Goal: Find specific page/section: Find specific page/section

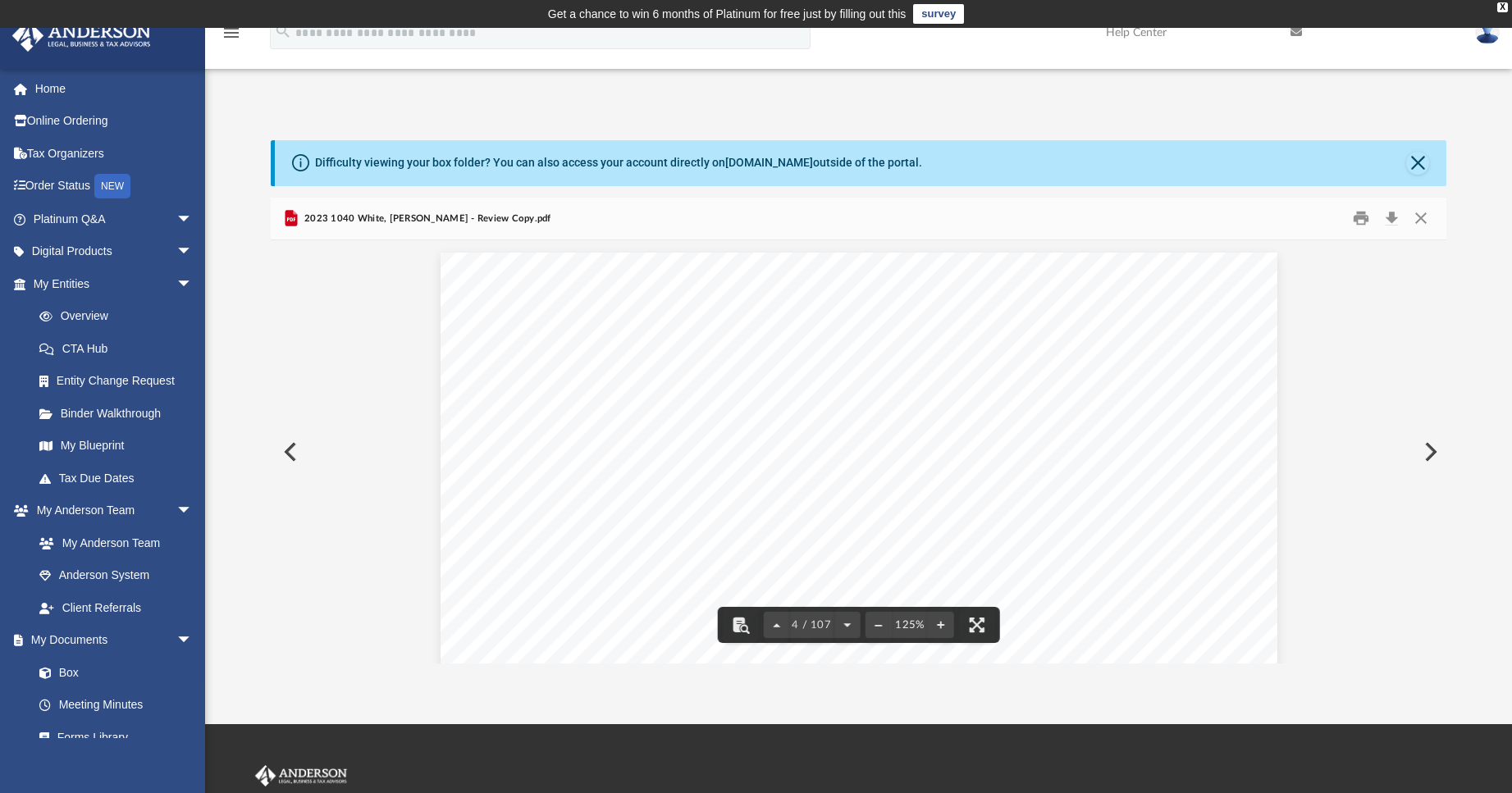
scroll to position [3279, 0]
click at [1418, 164] on button "Close" at bounding box center [1417, 163] width 23 height 23
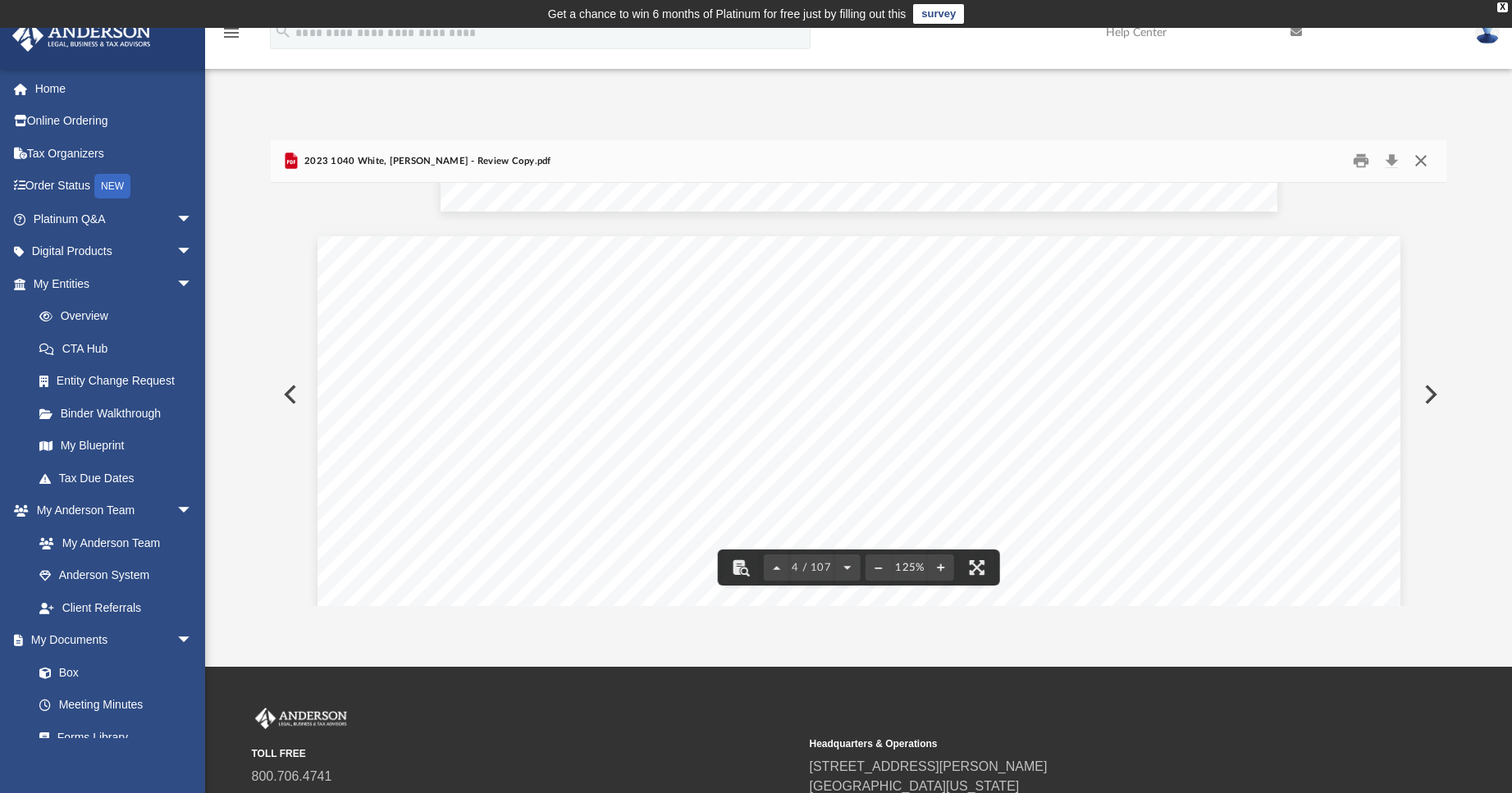
drag, startPoint x: 1429, startPoint y: 163, endPoint x: 1420, endPoint y: 163, distance: 9.0
click at [1427, 163] on button "Close" at bounding box center [1420, 161] width 29 height 26
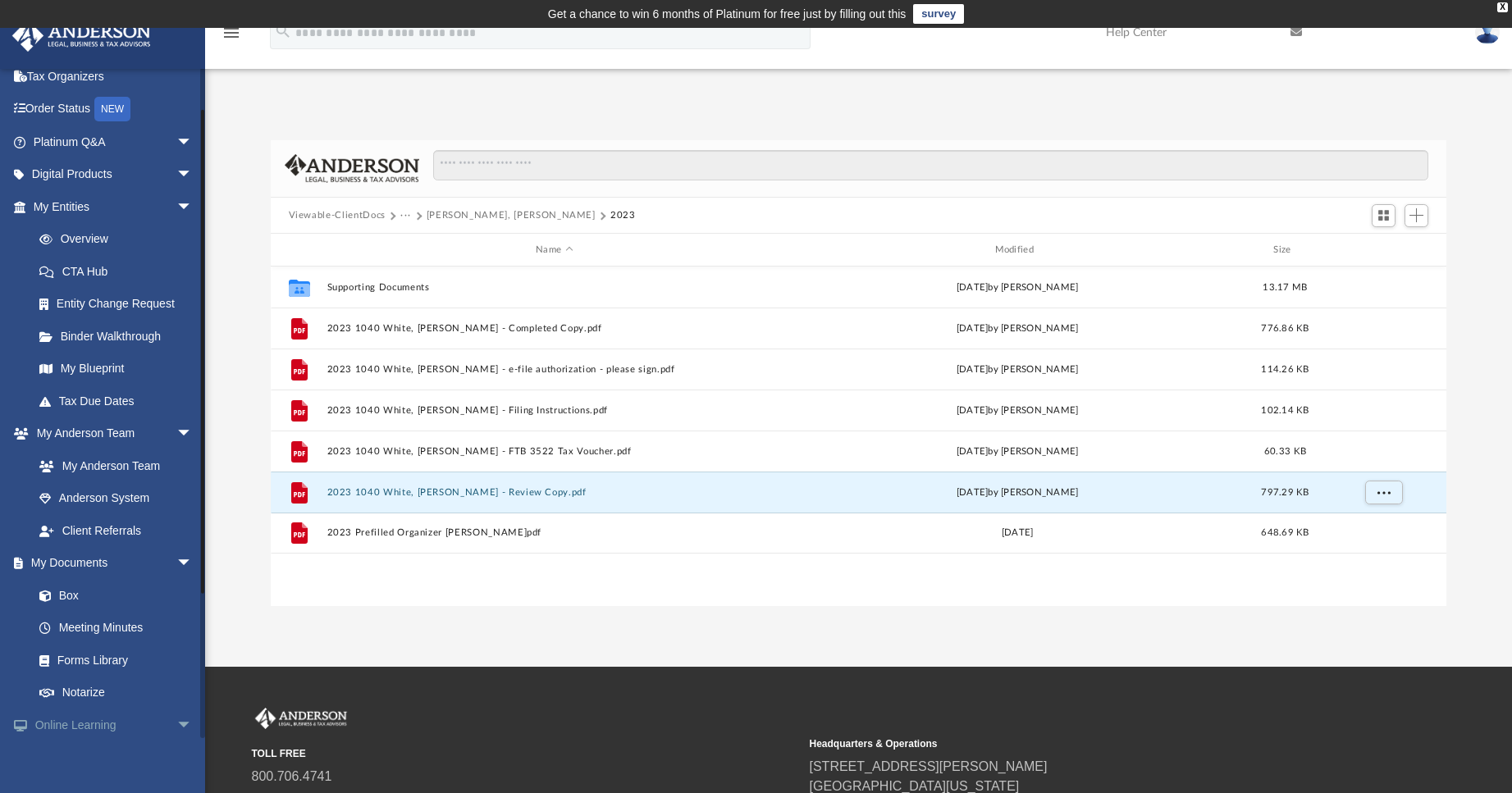
scroll to position [164, 0]
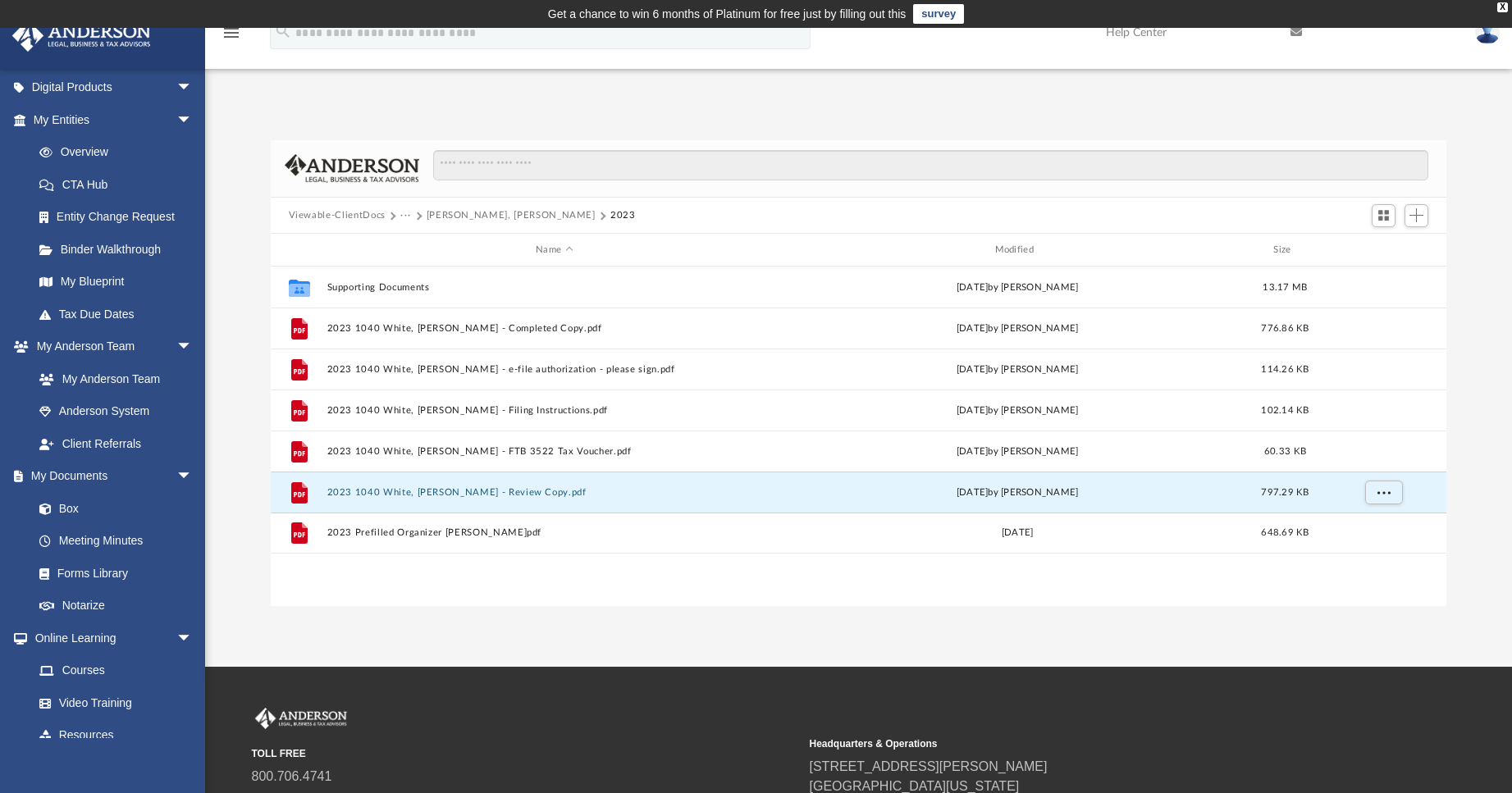
click at [483, 212] on button "White, Ryan Neil" at bounding box center [511, 216] width 169 height 15
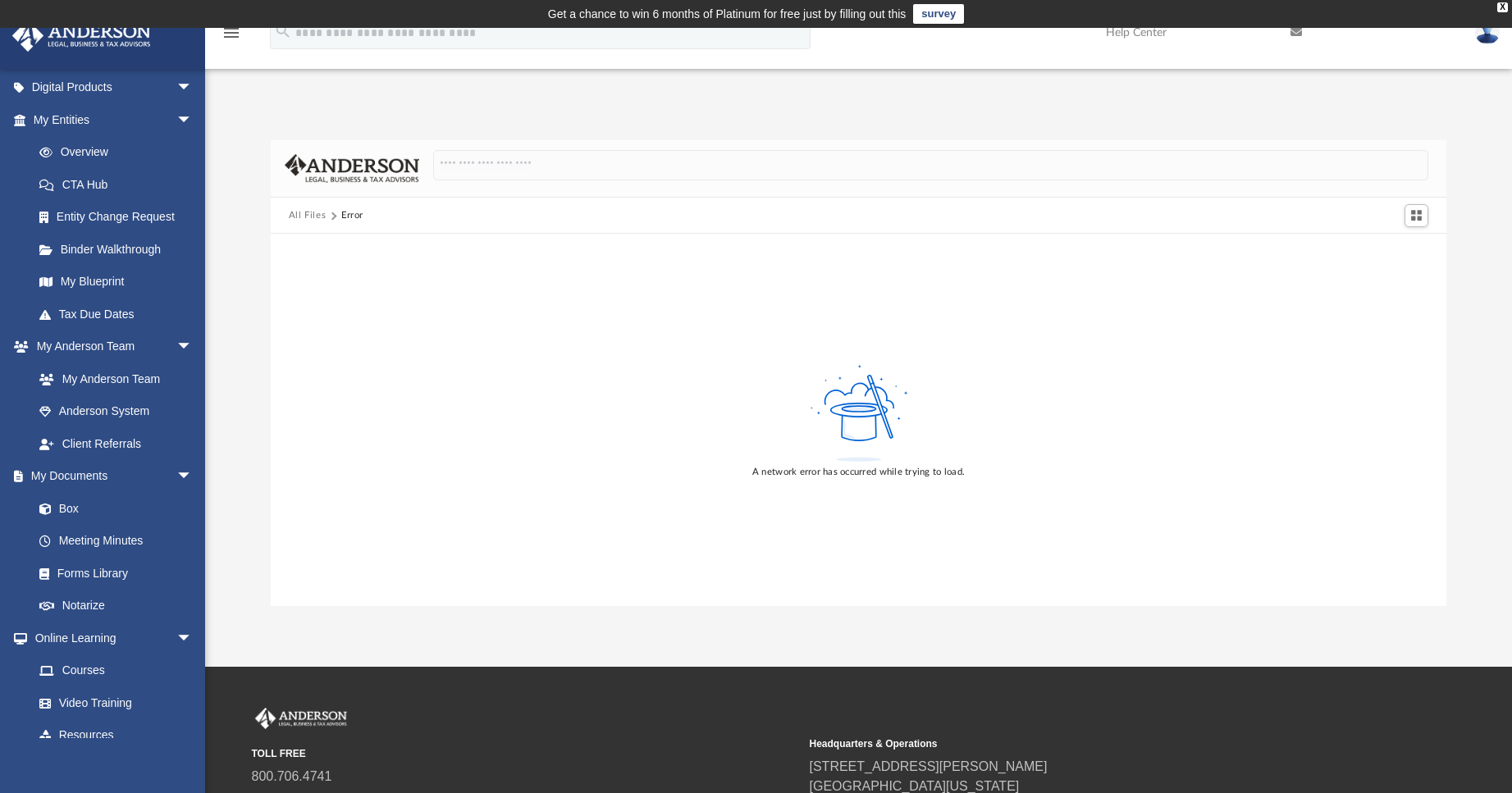
click at [53, 35] on img at bounding box center [82, 36] width 149 height 32
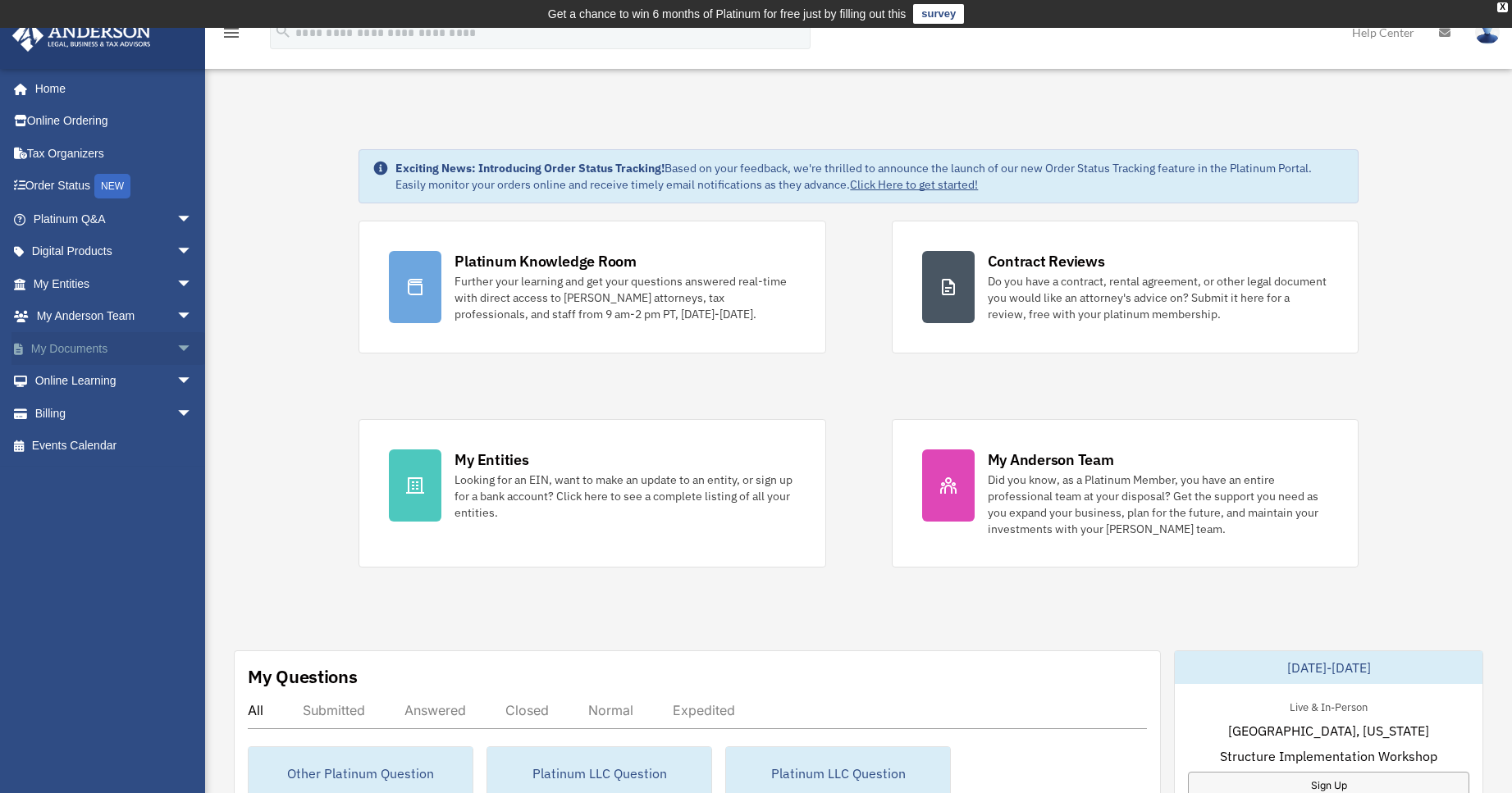
click at [157, 351] on link "My Documents arrow_drop_down" at bounding box center [114, 348] width 206 height 33
click at [176, 350] on span "arrow_drop_down" at bounding box center [192, 348] width 33 height 33
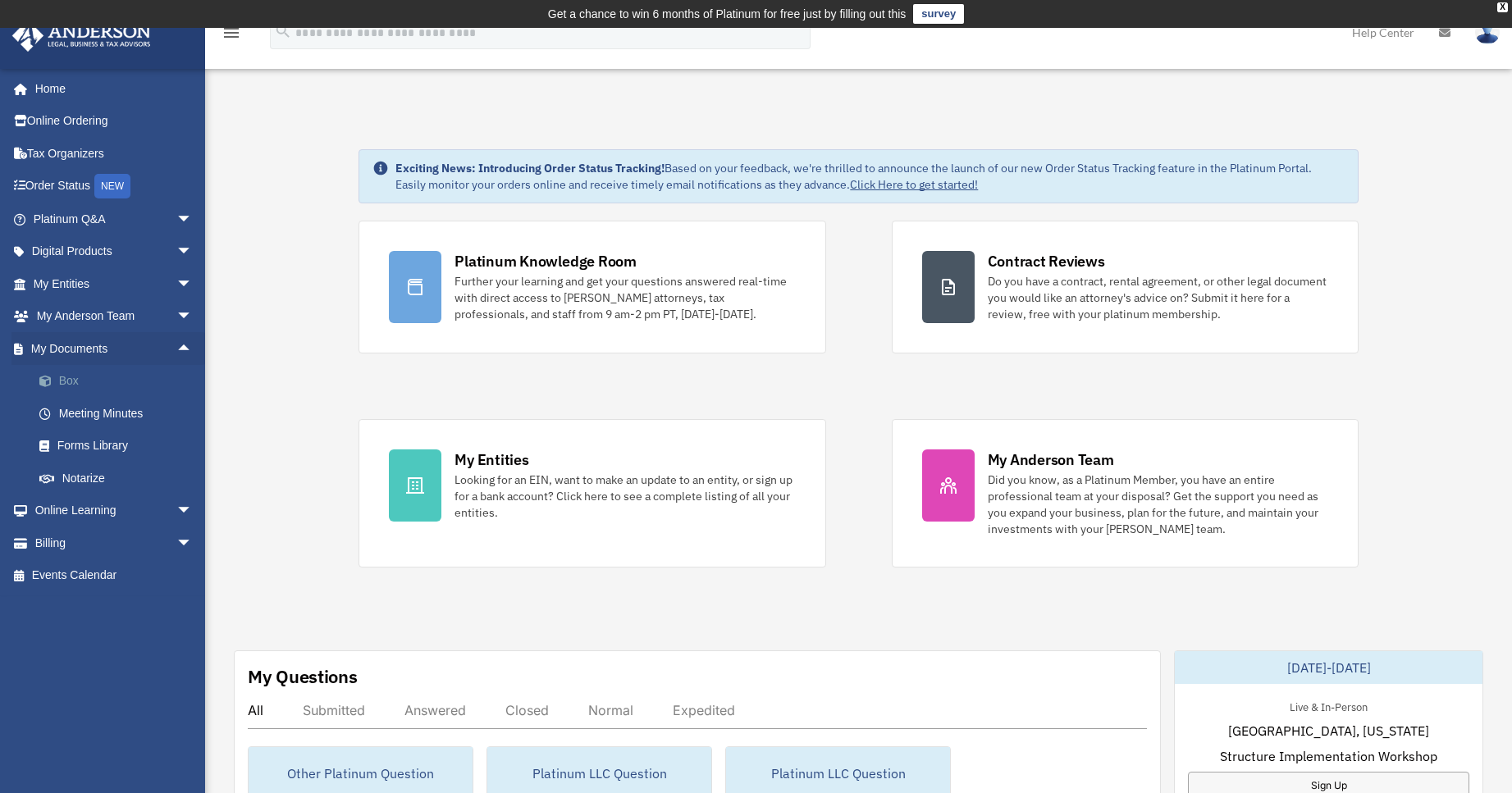
click at [60, 380] on link "Box" at bounding box center [119, 381] width 194 height 33
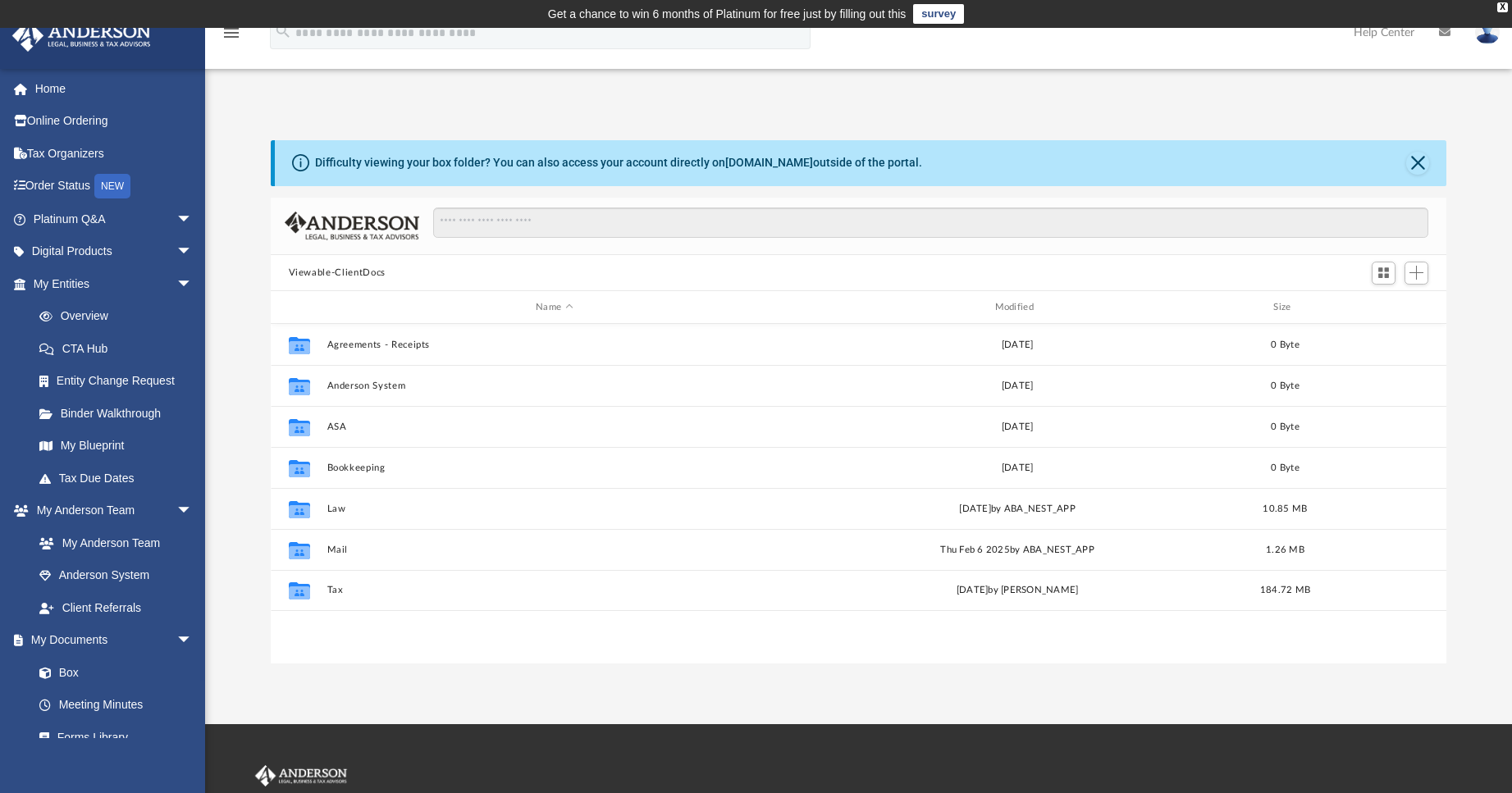
scroll to position [361, 1163]
